Goal: Information Seeking & Learning: Learn about a topic

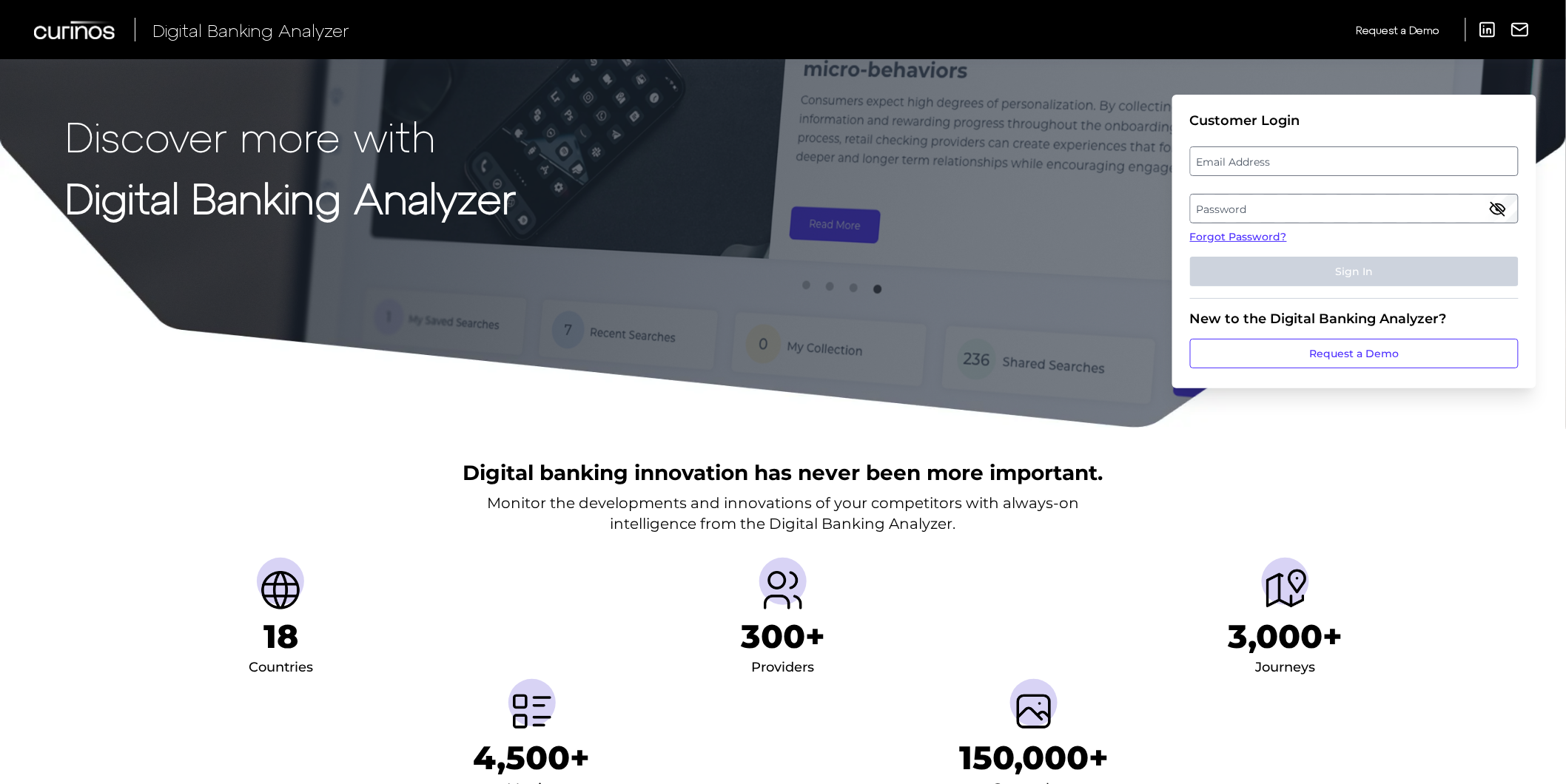
click at [1224, 167] on label "Email Address" at bounding box center [1354, 161] width 327 height 27
click at [1224, 167] on input "email" at bounding box center [1354, 161] width 329 height 30
click at [1225, 158] on input "Email Address" at bounding box center [1354, 161] width 329 height 30
type input "[PERSON_NAME][EMAIL_ADDRESS][PERSON_NAME][DOMAIN_NAME]"
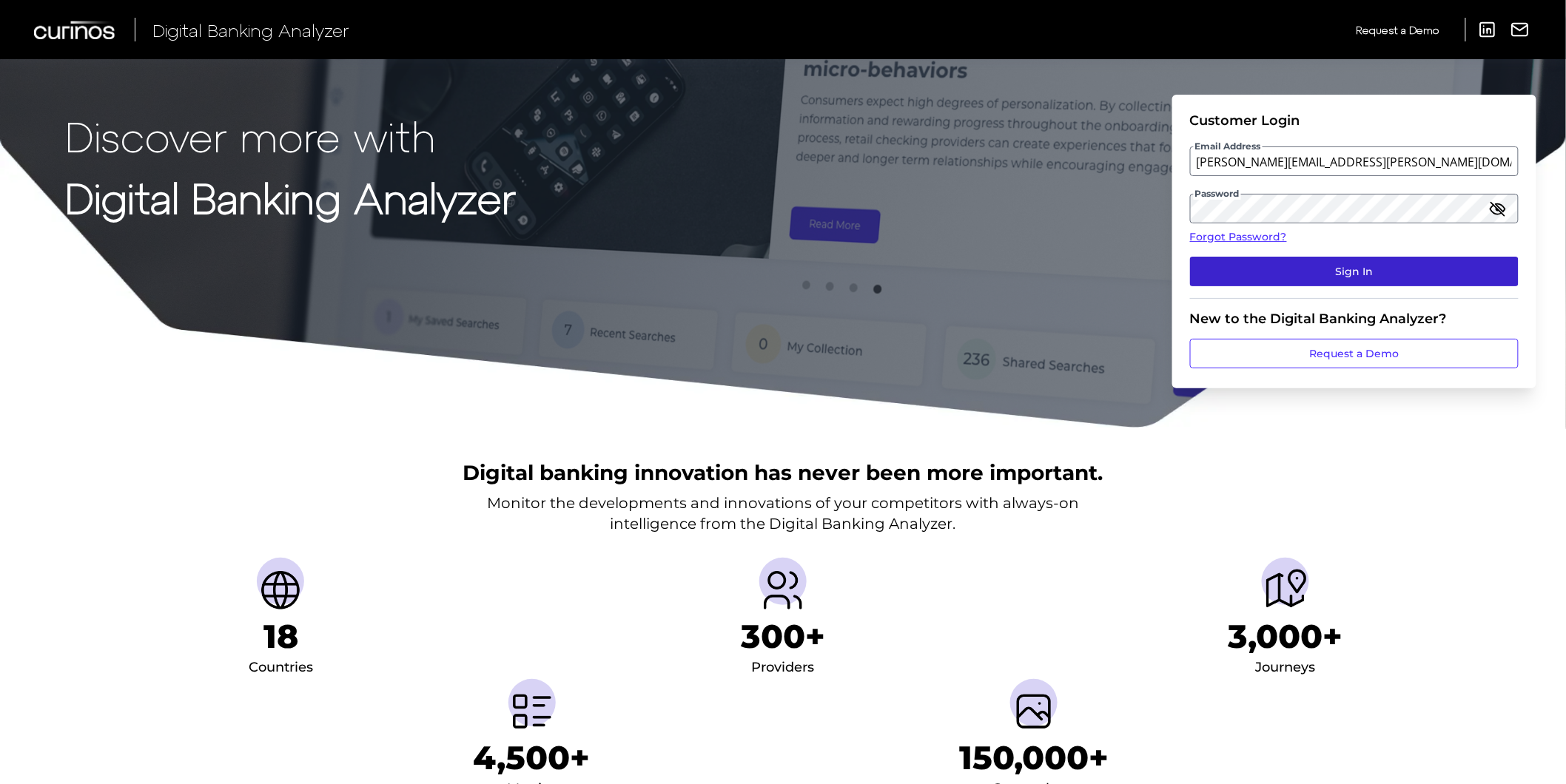
click at [1408, 277] on button "Sign In" at bounding box center [1354, 271] width 329 height 30
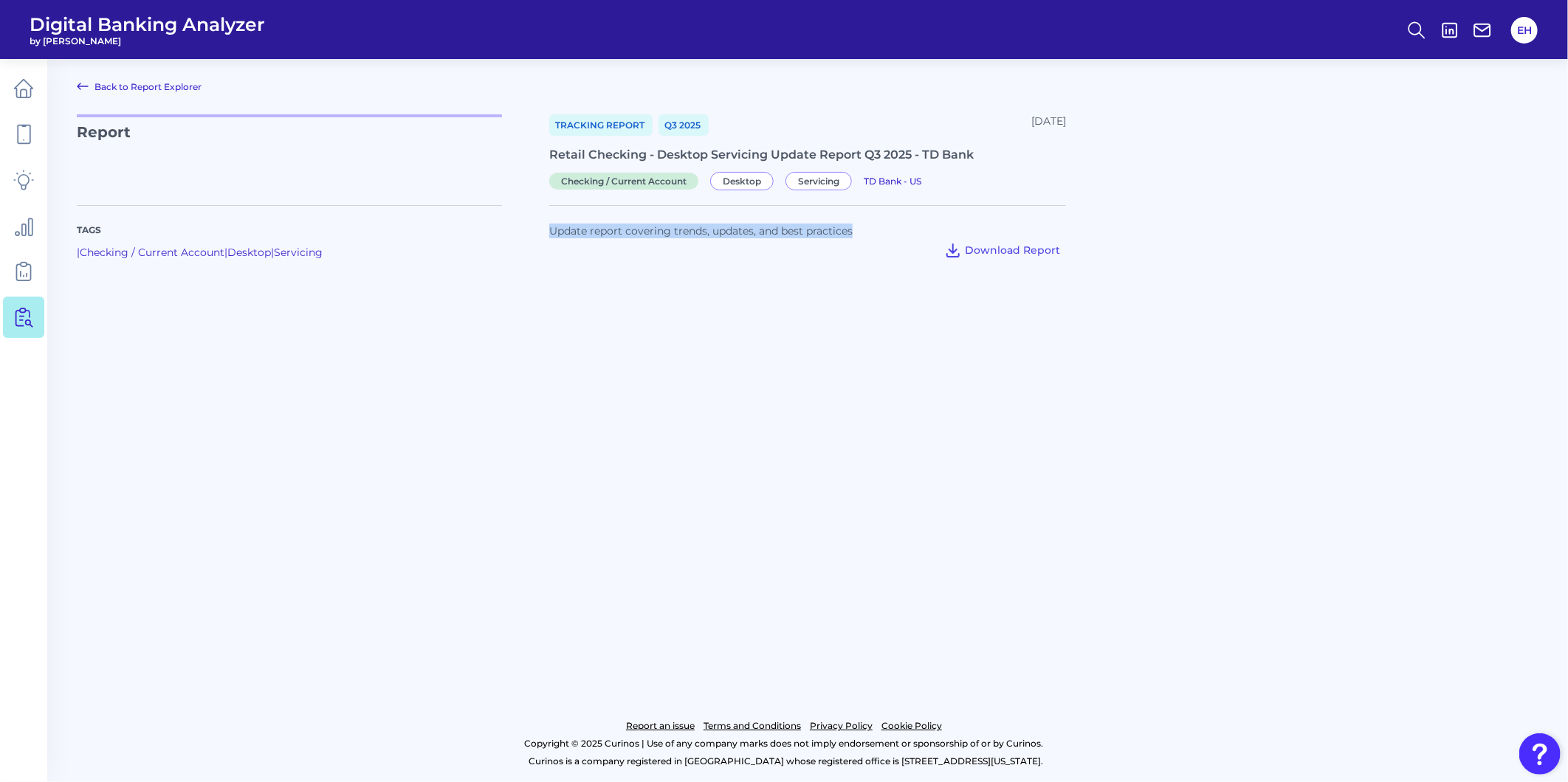
drag, startPoint x: 857, startPoint y: 234, endPoint x: 551, endPoint y: 237, distance: 306.0
click at [551, 237] on div "Update report covering trends, updates, and best practices" at bounding box center [808, 231] width 517 height 14
copy span "Update report covering trends, updates, and best practices"
